Goal: Complete application form

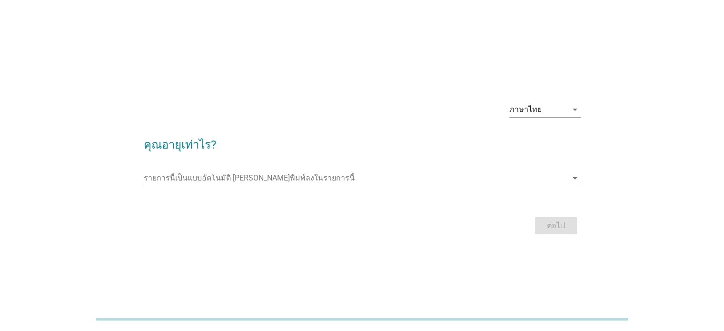
click at [267, 179] on input "รายการนี้เป็นแบบอัตโนมัติ คุณสามารถพิมพ์ลงในรายการนี้" at bounding box center [356, 177] width 424 height 15
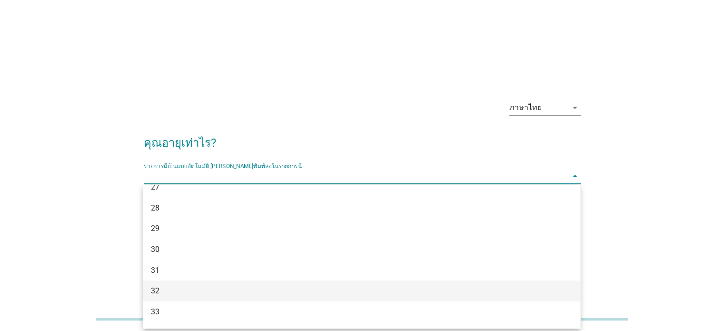
scroll to position [238, 0]
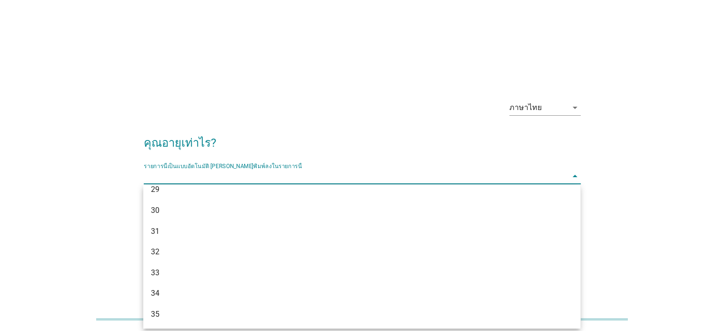
click at [185, 195] on div "29" at bounding box center [344, 189] width 387 height 11
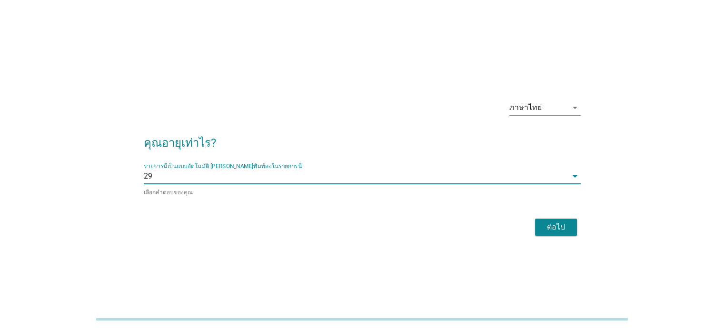
click at [552, 224] on div "ต่อไป" at bounding box center [556, 226] width 27 height 11
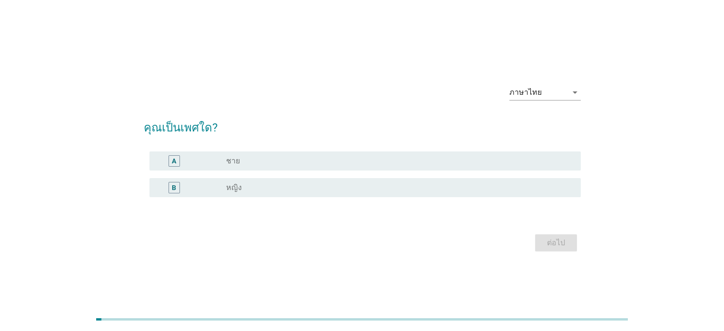
click at [258, 156] on div "radio_button_unchecked ชาย" at bounding box center [395, 161] width 339 height 10
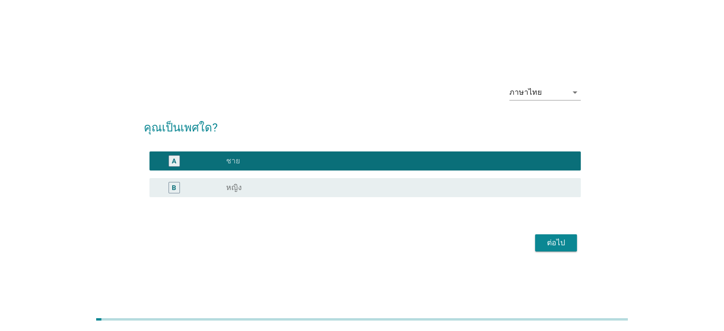
click at [547, 242] on div "ต่อไป" at bounding box center [556, 242] width 27 height 11
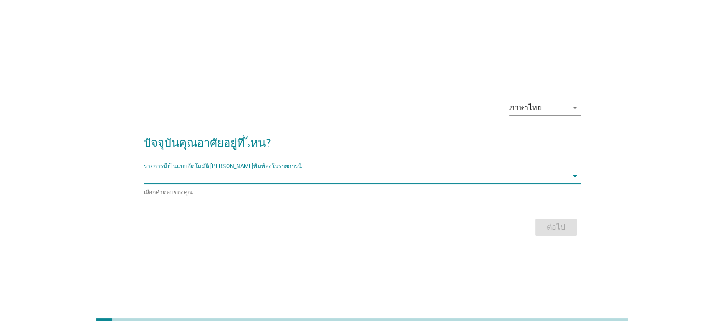
click at [289, 180] on input "รายการนี้เป็นแบบอัตโนมัติ คุณสามารถพิมพ์ลงในรายการนี้" at bounding box center [356, 176] width 424 height 15
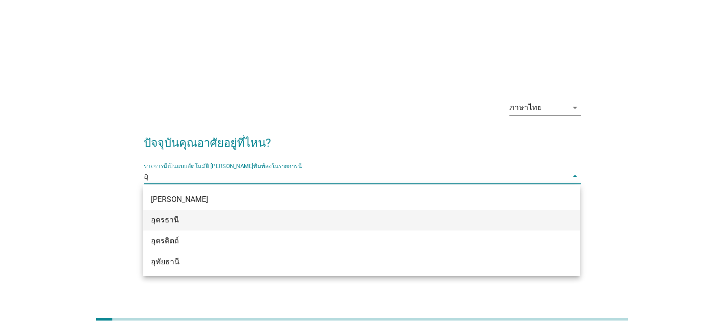
type input "อุด"
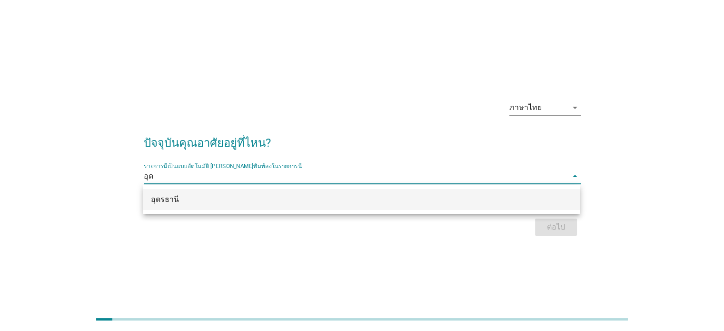
click at [282, 201] on div "อุดรธานี" at bounding box center [344, 199] width 387 height 11
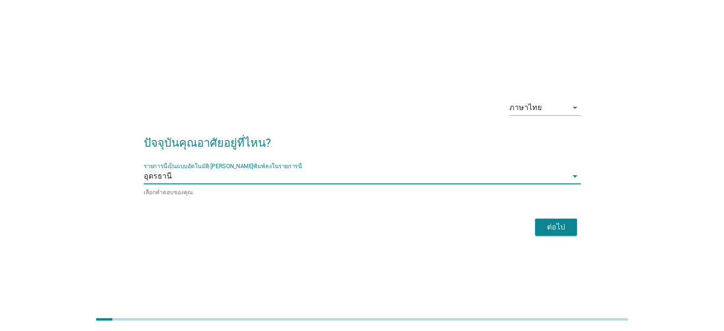
click at [562, 231] on div "ต่อไป" at bounding box center [556, 226] width 27 height 11
